Goal: Navigation & Orientation: Find specific page/section

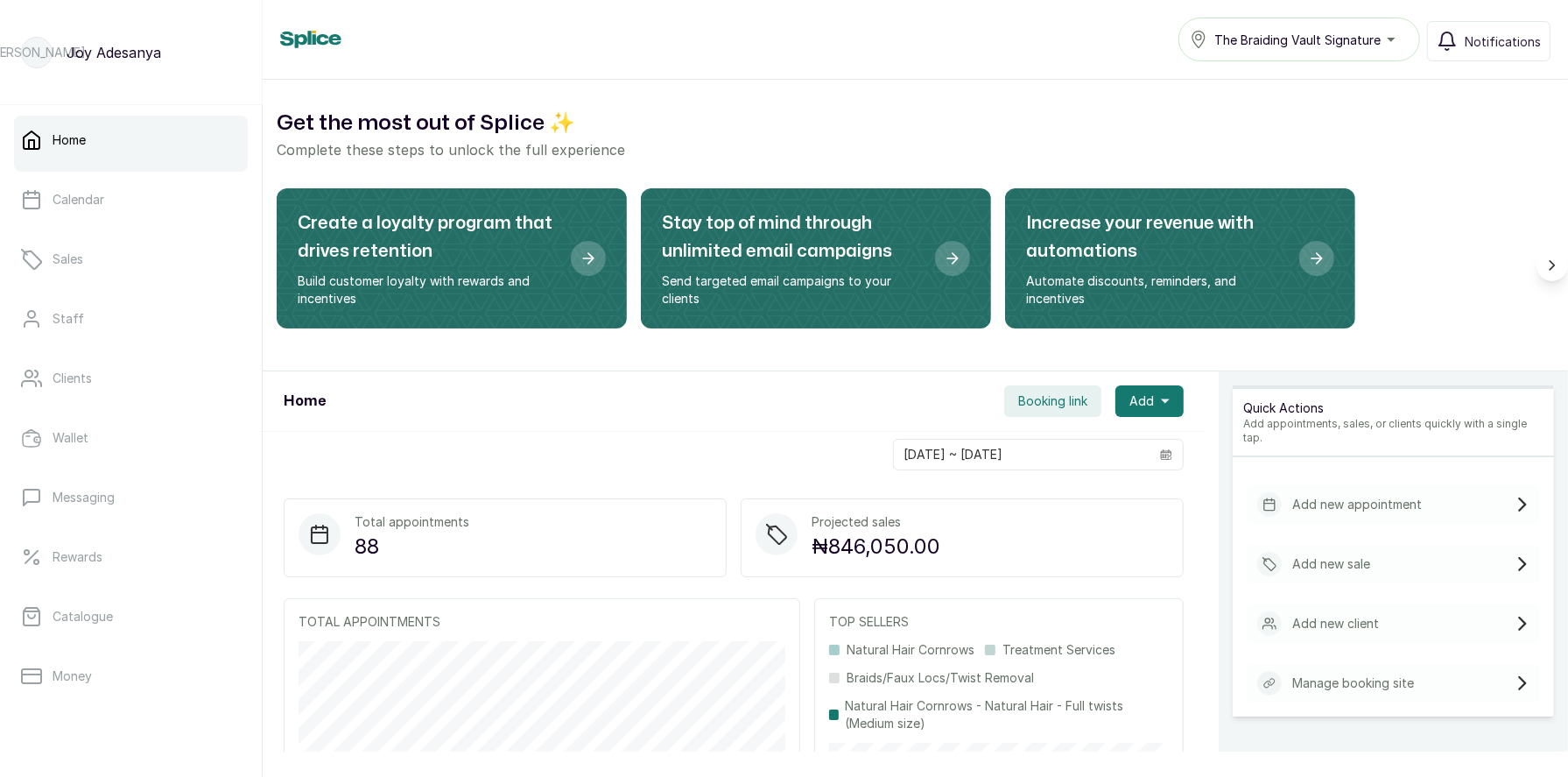
click at [1293, 46] on span "The Braiding Vault Signature" at bounding box center [1297, 40] width 166 height 19
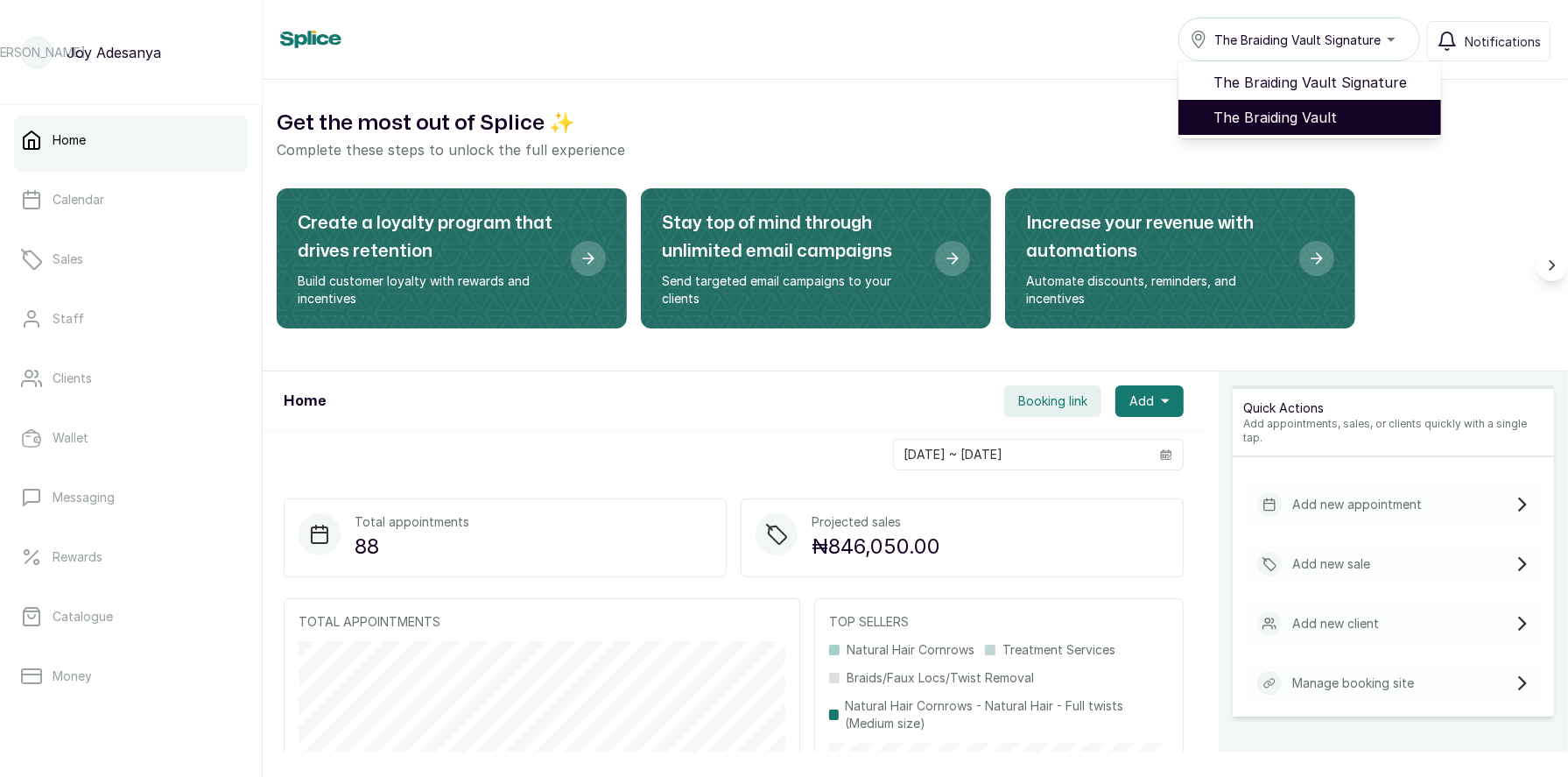
click at [1310, 116] on span "The Braiding Vault" at bounding box center [1320, 117] width 214 height 21
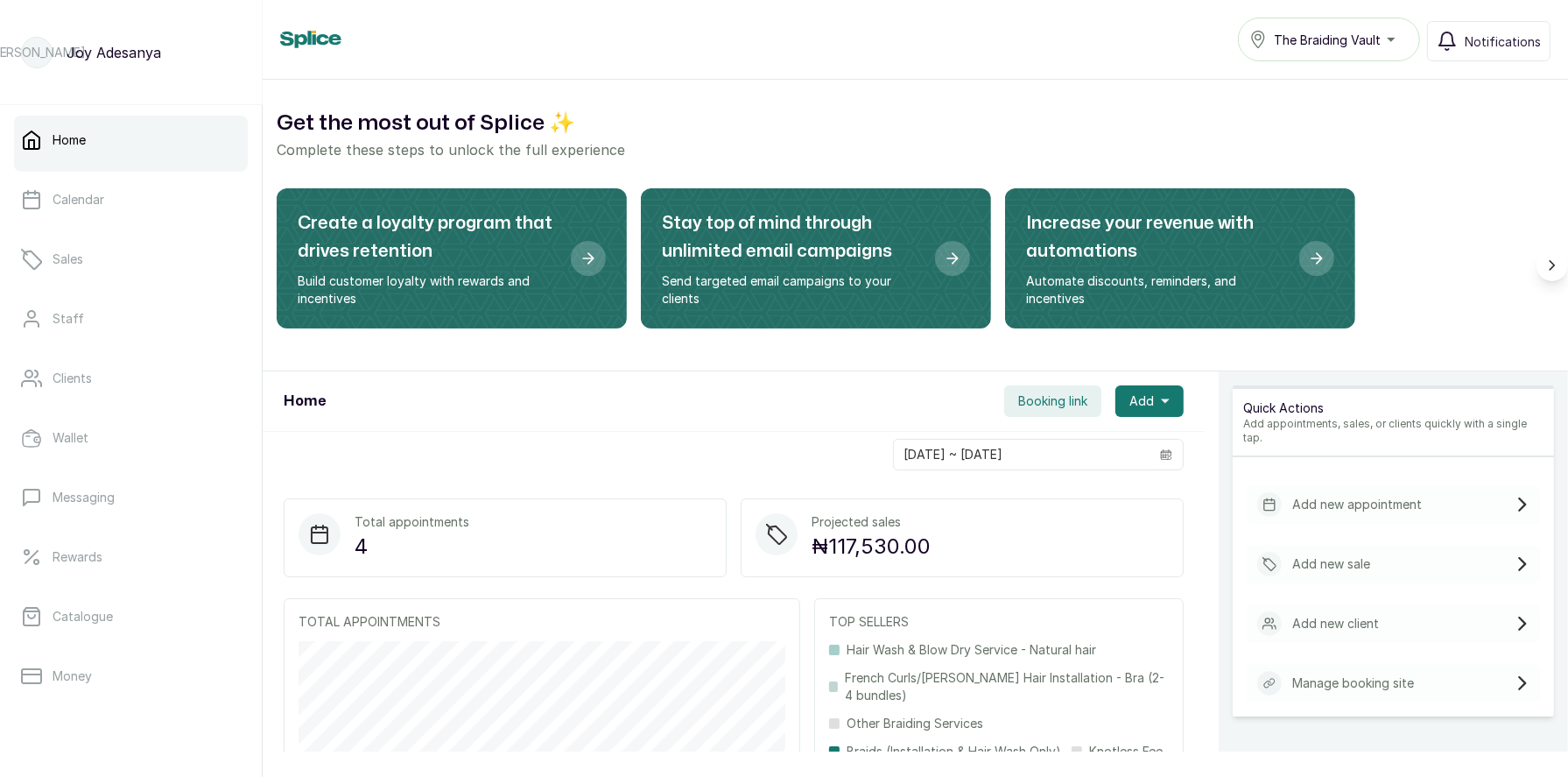
click at [1059, 398] on span "Booking link" at bounding box center [1053, 401] width 70 height 18
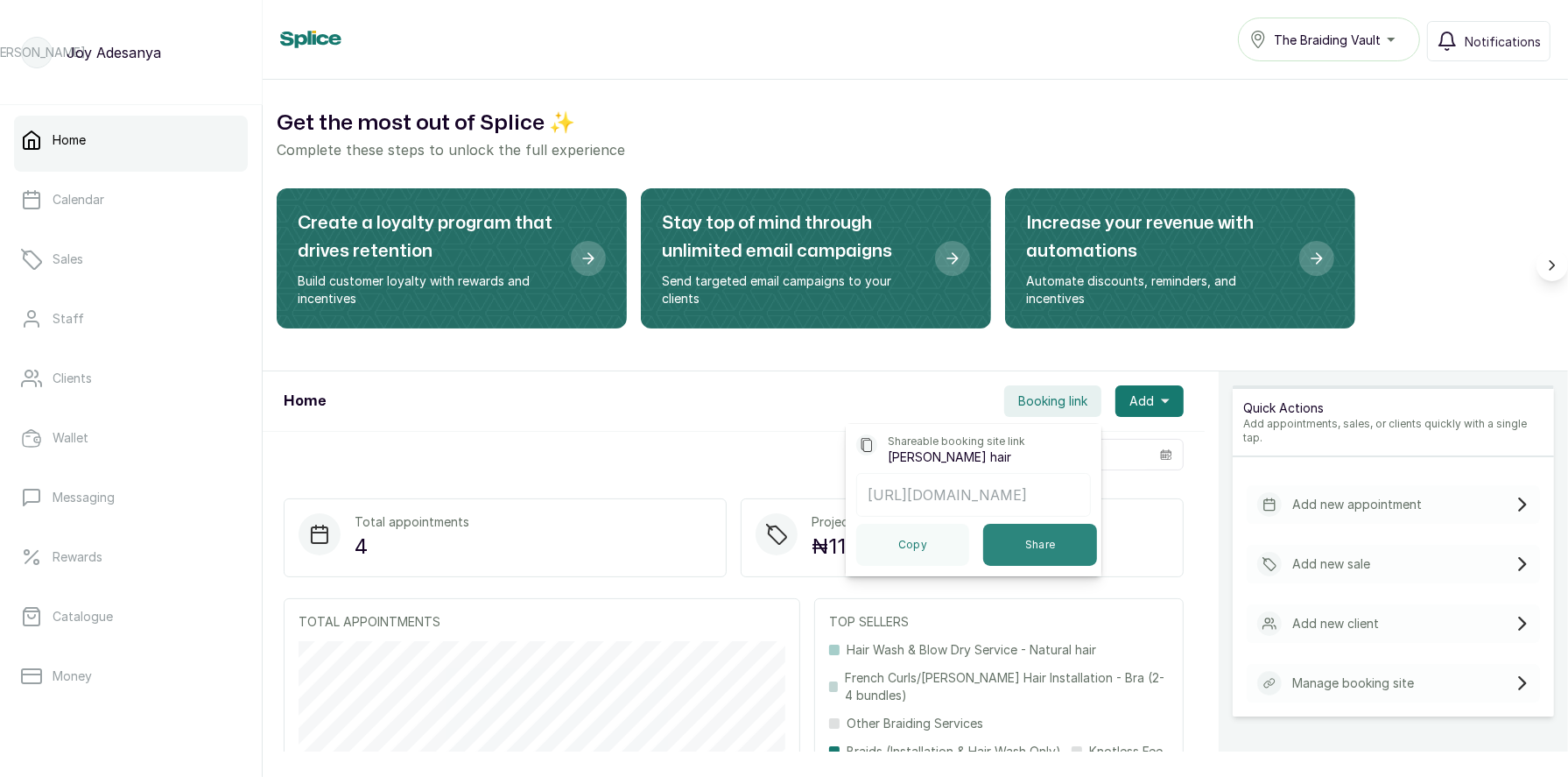
click at [1030, 537] on button "Share" at bounding box center [1041, 544] width 115 height 42
click at [585, 417] on div "Home Booking link Shareable booking site link [PERSON_NAME] hair [URL][DOMAIN_N…" at bounding box center [733, 401] width 942 height 60
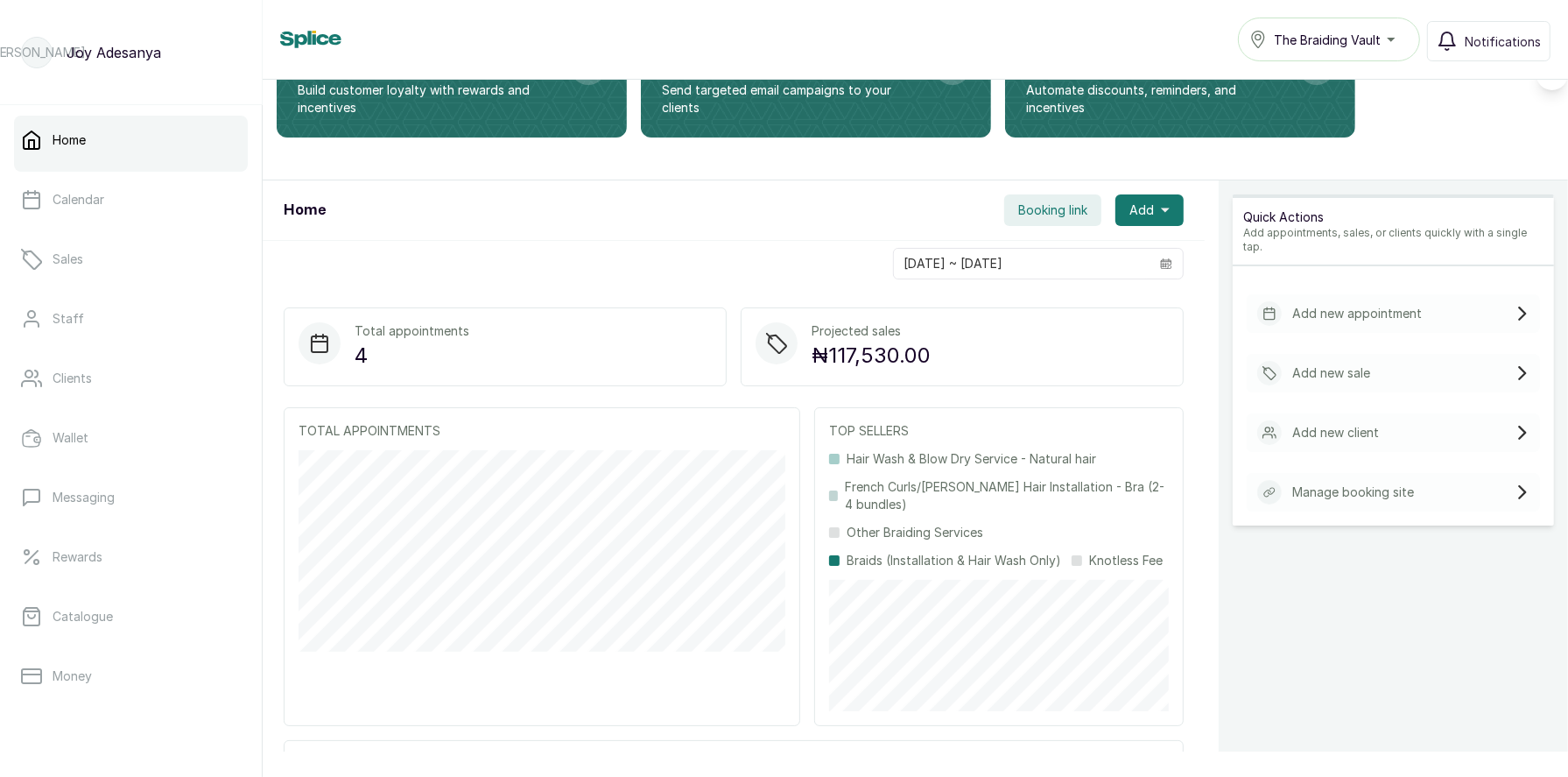
scroll to position [385, 0]
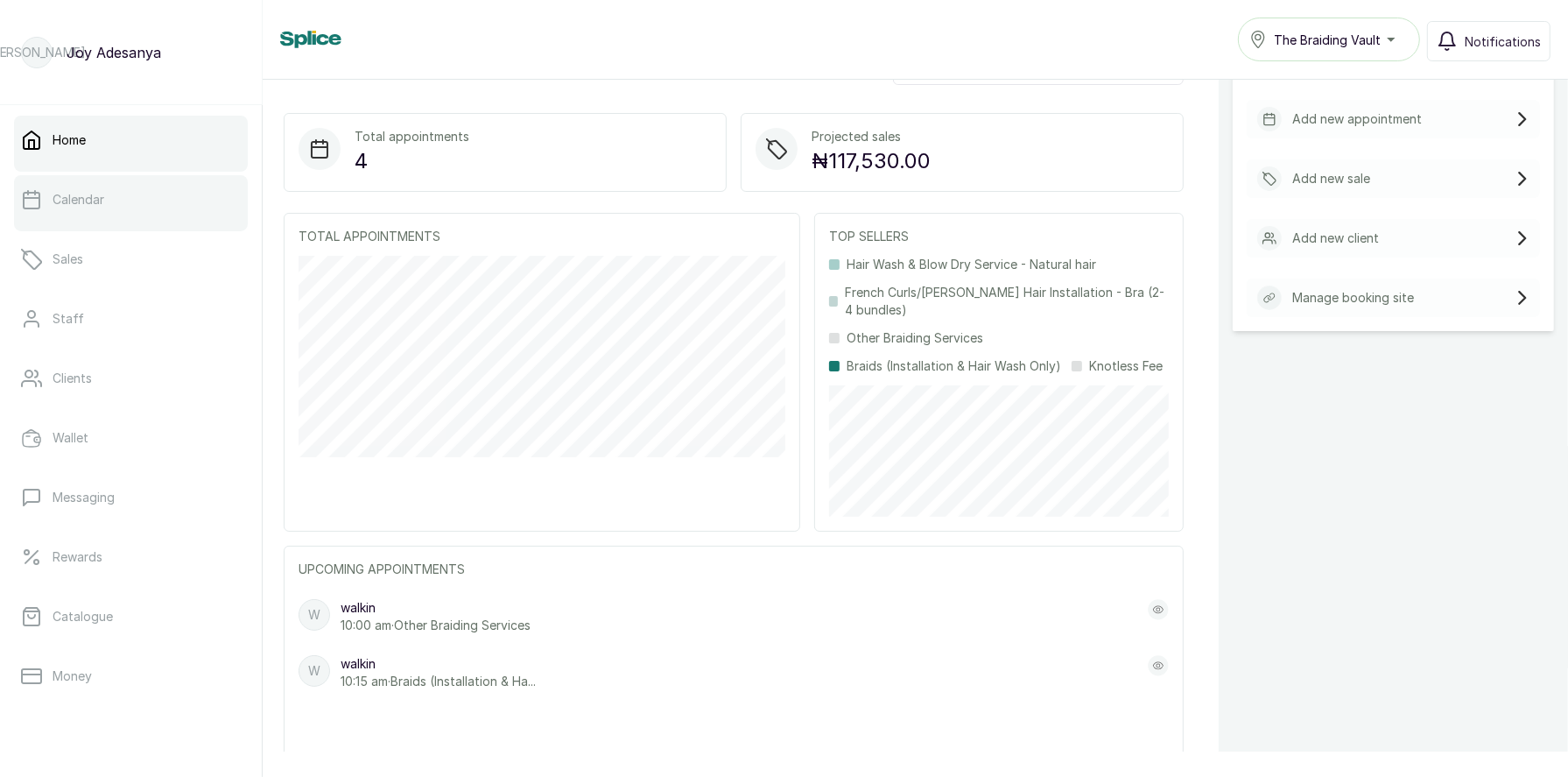
click at [85, 193] on p "Calendar" at bounding box center [79, 200] width 52 height 18
